Goal: Book appointment/travel/reservation

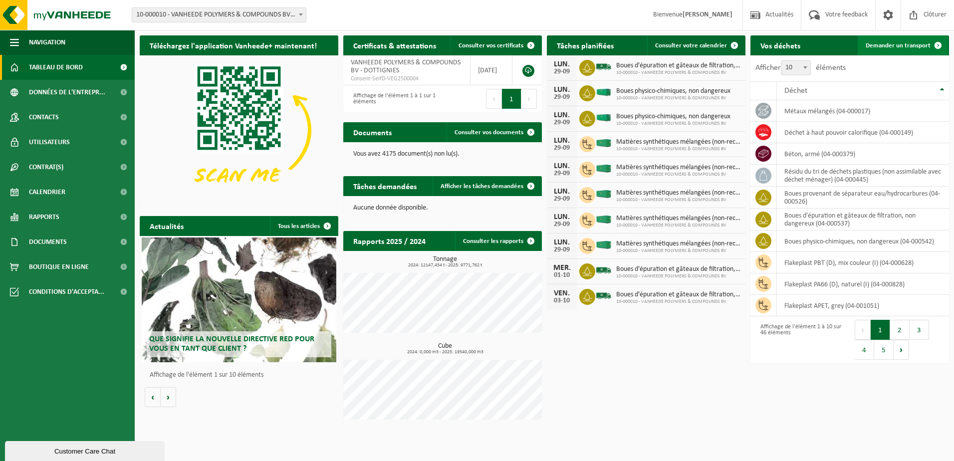
click at [896, 50] on link "Demander un transport" at bounding box center [902, 45] width 90 height 20
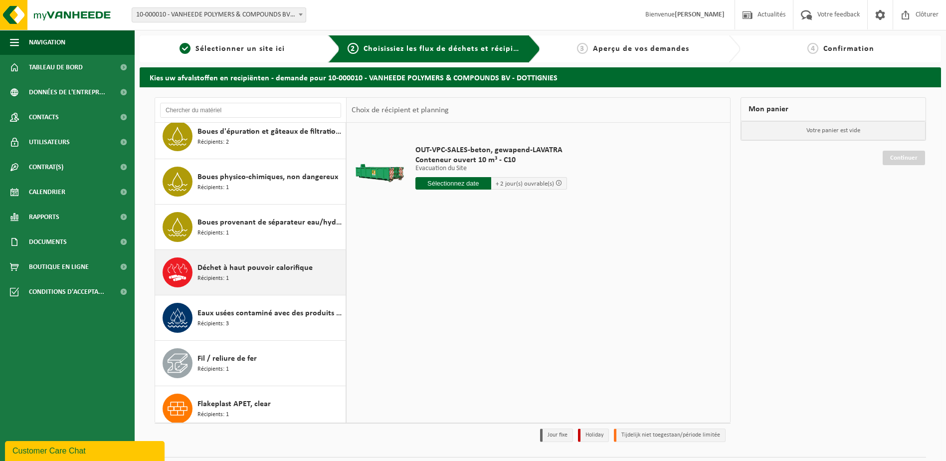
scroll to position [100, 0]
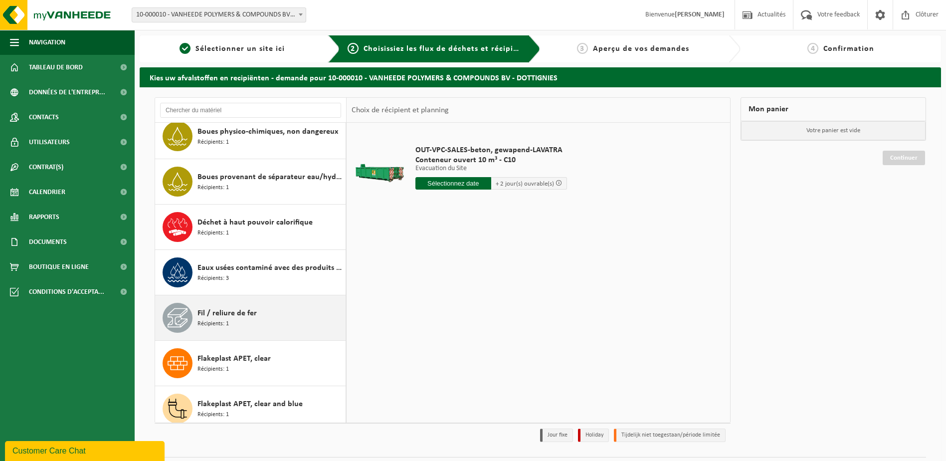
click at [238, 316] on span "Fil / reliure de fer" at bounding box center [227, 313] width 59 height 12
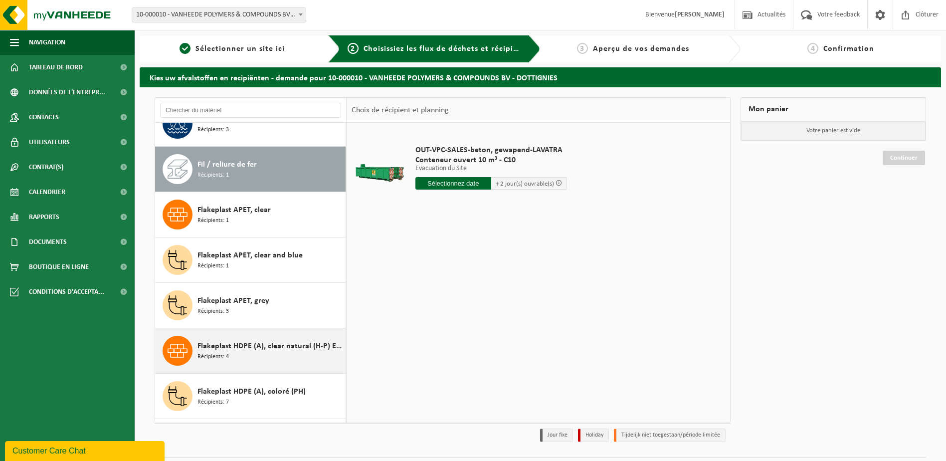
scroll to position [272, 0]
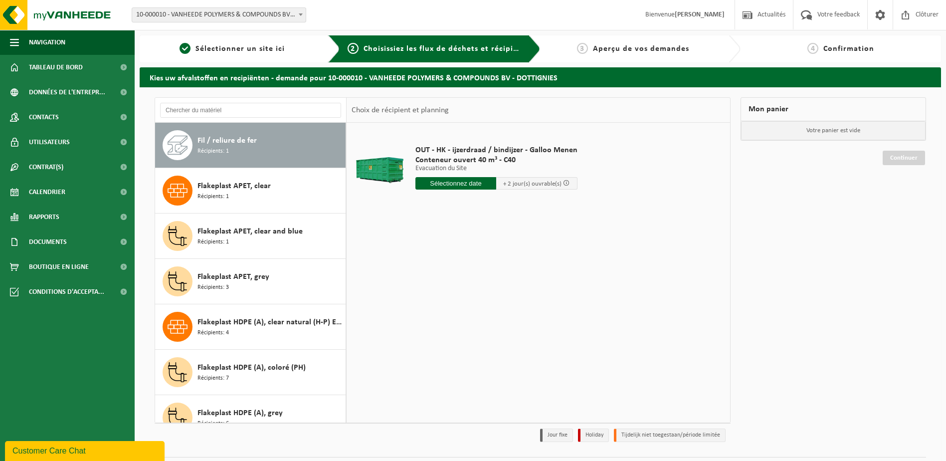
click at [467, 185] on input "text" at bounding box center [455, 183] width 81 height 12
click at [436, 303] on div "30" at bounding box center [441, 304] width 17 height 16
type input "à partir de 2025-09-30"
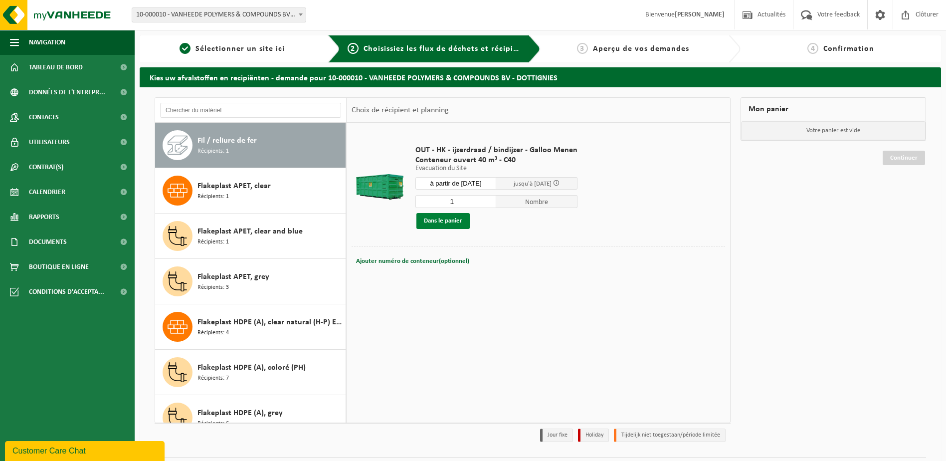
click at [437, 218] on button "Dans le panier" at bounding box center [442, 221] width 53 height 16
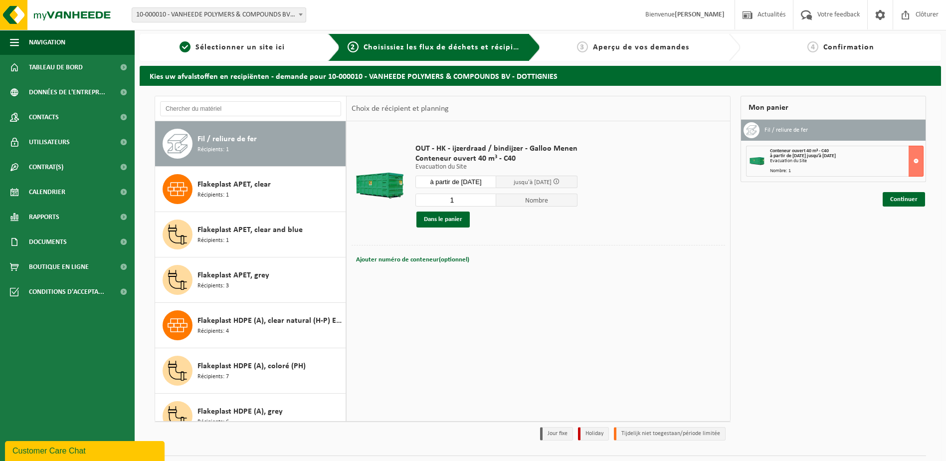
scroll to position [26, 0]
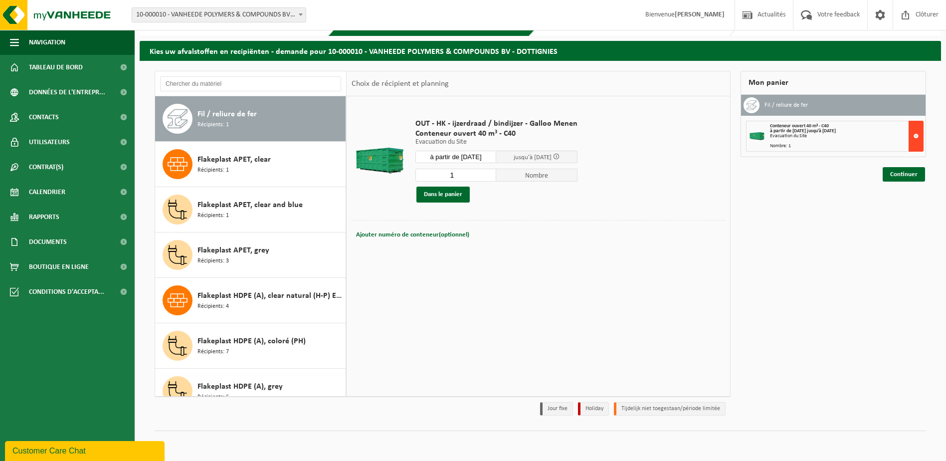
click at [916, 133] on button at bounding box center [916, 136] width 15 height 31
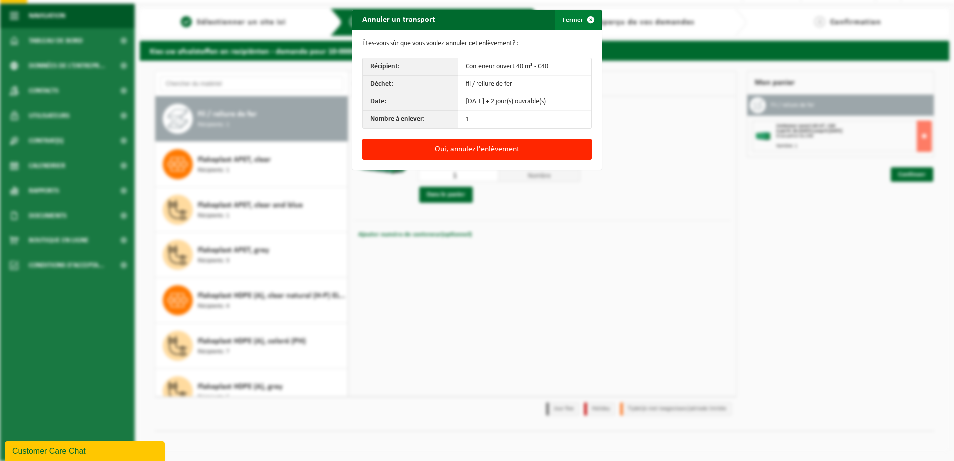
click at [589, 16] on span "button" at bounding box center [591, 20] width 20 height 20
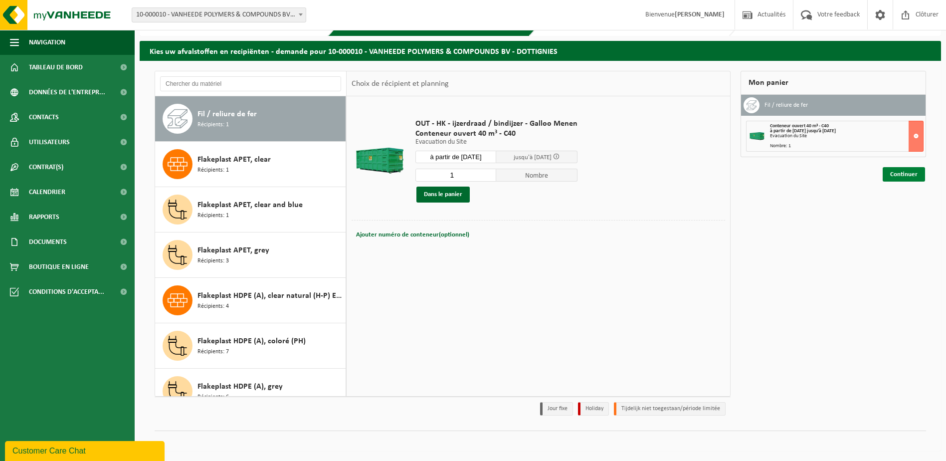
click at [908, 177] on link "Continuer" at bounding box center [904, 174] width 42 height 14
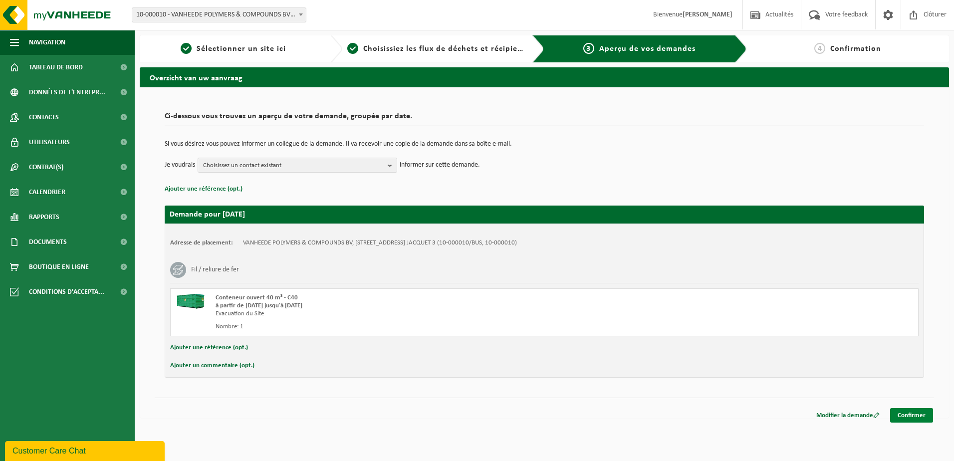
click at [911, 413] on link "Confirmer" at bounding box center [911, 415] width 43 height 14
